Goal: Task Accomplishment & Management: Complete application form

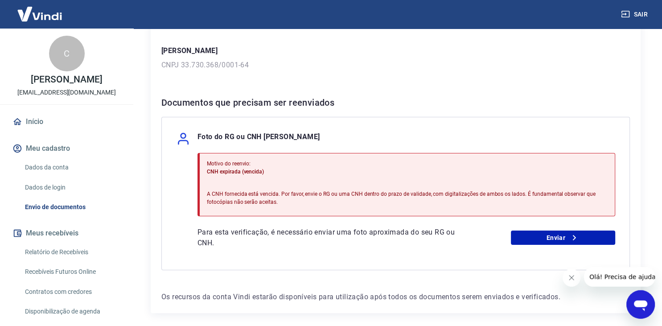
scroll to position [141, 0]
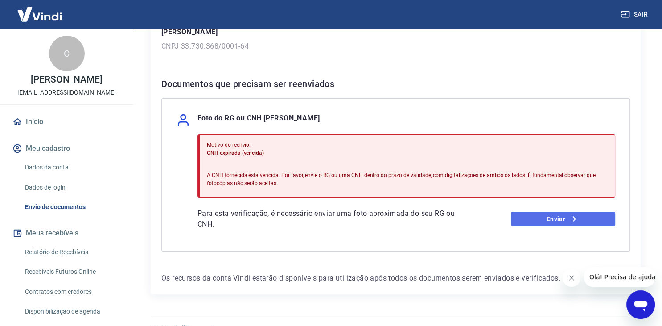
click at [564, 221] on link "Enviar" at bounding box center [563, 219] width 104 height 14
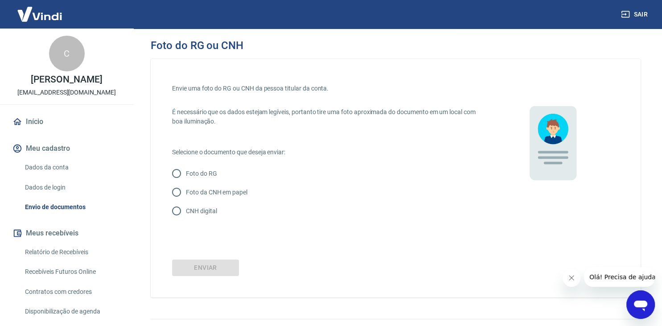
click at [174, 174] on input "Foto do RG" at bounding box center [176, 173] width 19 height 19
radio input "true"
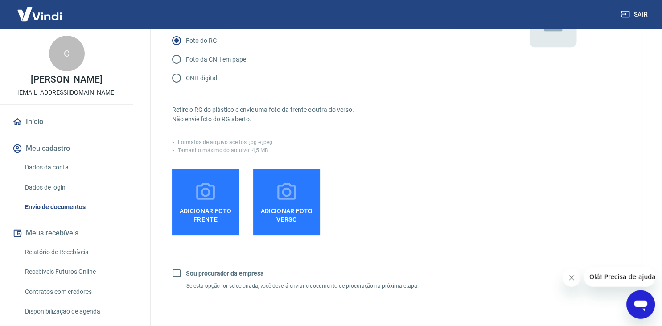
scroll to position [141, 0]
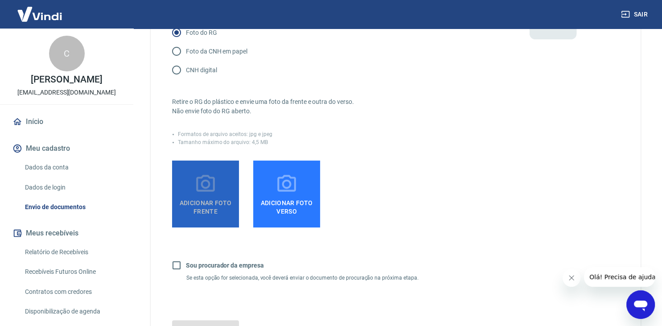
click at [207, 204] on span "Adicionar foto frente" at bounding box center [206, 205] width 60 height 20
click at [0, 0] on input "Adicionar foto frente" at bounding box center [0, 0] width 0 height 0
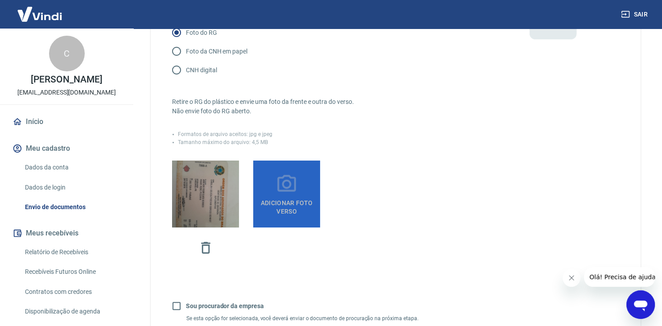
click at [299, 209] on span "Adicionar foto verso" at bounding box center [287, 205] width 60 height 20
click at [0, 0] on input "Adicionar foto verso" at bounding box center [0, 0] width 0 height 0
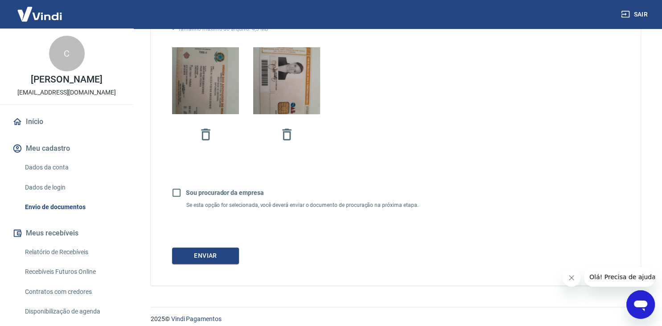
scroll to position [262, 0]
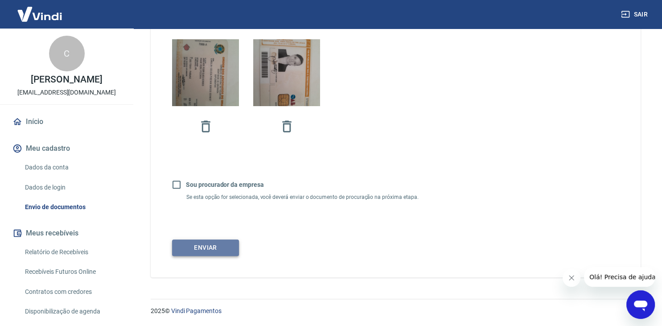
click at [211, 245] on button "Enviar" at bounding box center [205, 248] width 67 height 17
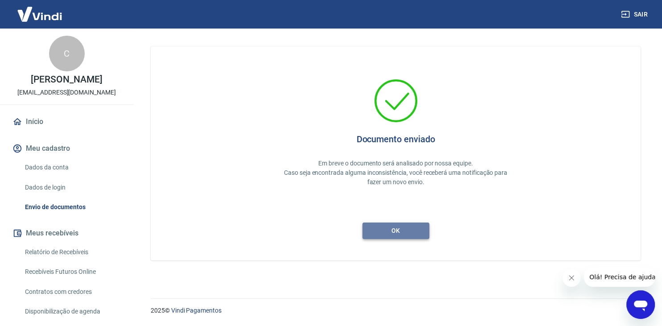
click at [386, 235] on button "ok" at bounding box center [396, 231] width 67 height 17
